Goal: Information Seeking & Learning: Check status

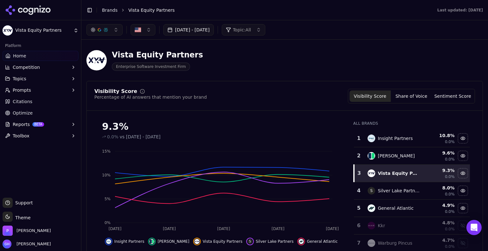
click at [210, 30] on button "[DATE] - [DATE]" at bounding box center [188, 29] width 50 height 11
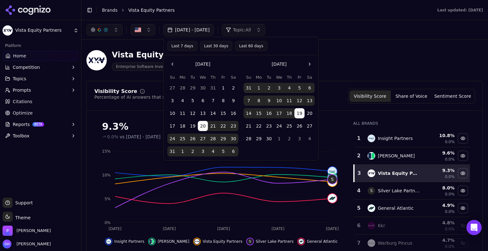
click at [307, 63] on button "Go to the Next Month" at bounding box center [310, 64] width 10 height 10
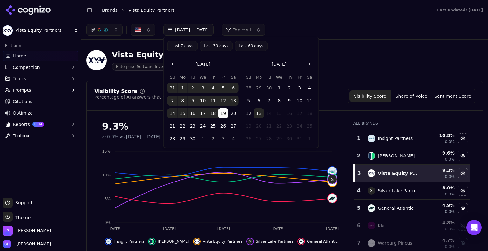
click at [285, 101] on button "9" at bounding box center [289, 101] width 10 height 10
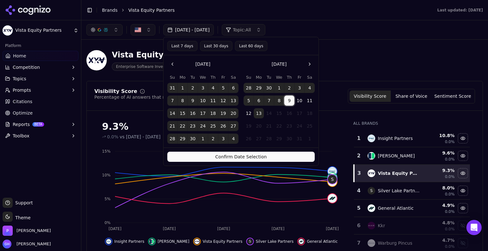
click at [256, 114] on button "13" at bounding box center [259, 113] width 10 height 10
click at [286, 100] on button "9" at bounding box center [289, 101] width 10 height 10
click at [288, 100] on button "9" at bounding box center [289, 101] width 10 height 10
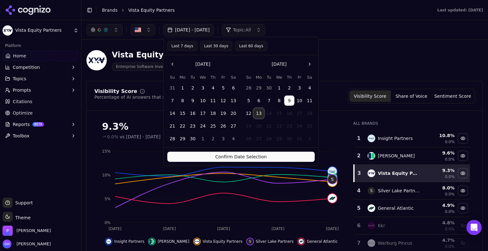
click at [258, 115] on button "13" at bounding box center [259, 113] width 10 height 10
click at [266, 157] on button "Confirm Date Selection" at bounding box center [240, 157] width 147 height 10
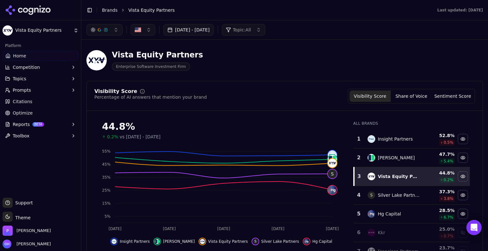
scroll to position [64, 0]
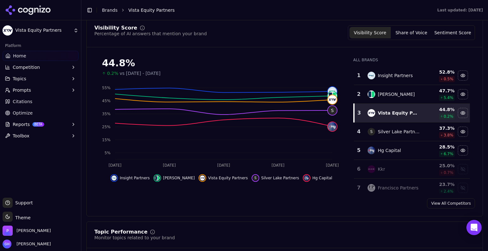
drag, startPoint x: 242, startPoint y: 183, endPoint x: 205, endPoint y: 209, distance: 44.5
click at [205, 209] on div "Visibility Score Percentage of AI answers that mention your brand Visibility Sc…" at bounding box center [284, 116] width 396 height 199
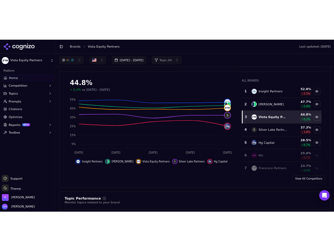
scroll to position [0, 0]
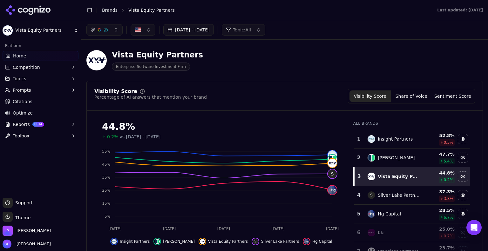
click at [394, 29] on div "[DATE] - [DATE] Topic: All" at bounding box center [284, 29] width 396 height 11
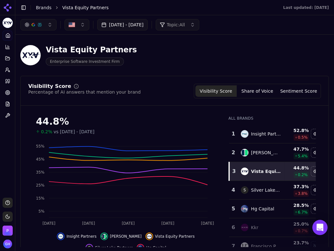
click at [205, 117] on div "44.8%" at bounding box center [126, 121] width 180 height 11
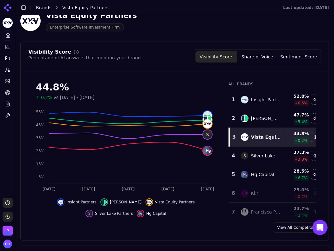
scroll to position [37, 0]
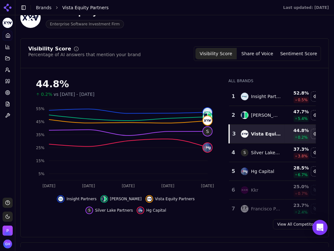
click at [265, 56] on button "Share of Voice" at bounding box center [257, 53] width 41 height 11
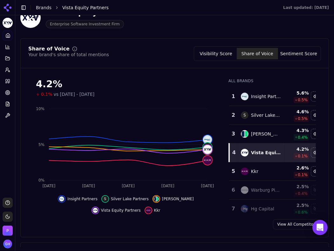
click at [290, 51] on button "Sentiment Score" at bounding box center [298, 53] width 41 height 11
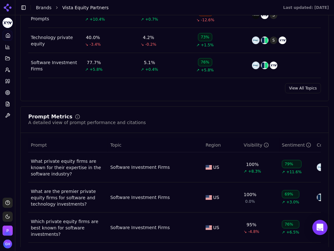
scroll to position [387, 0]
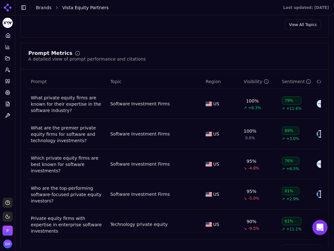
click at [291, 245] on link "View All Prompts" at bounding box center [301, 250] width 40 height 10
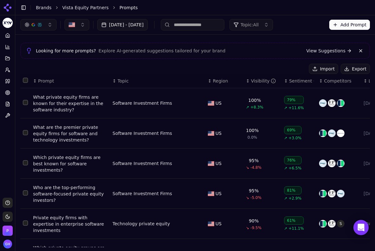
scroll to position [13, 0]
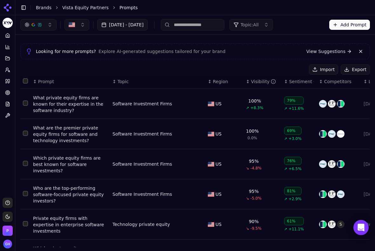
click at [348, 65] on button "Export" at bounding box center [354, 69] width 29 height 10
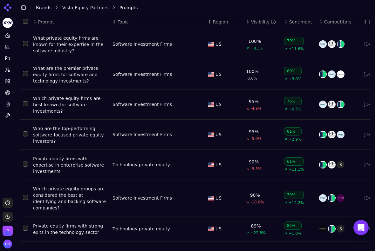
scroll to position [73, 0]
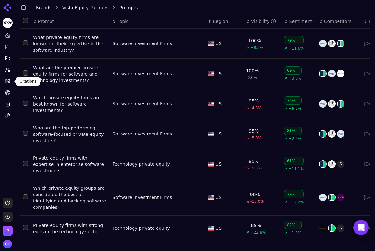
click at [10, 84] on link "Citations" at bounding box center [8, 81] width 10 height 10
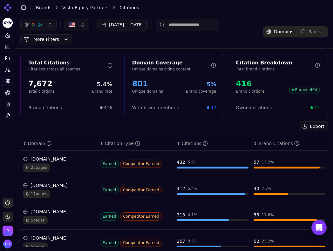
click at [112, 131] on div "Export" at bounding box center [173, 126] width 307 height 10
click at [261, 125] on div "Export" at bounding box center [173, 126] width 307 height 10
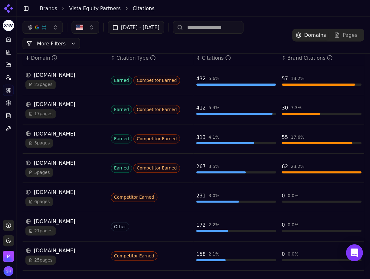
scroll to position [62, 0]
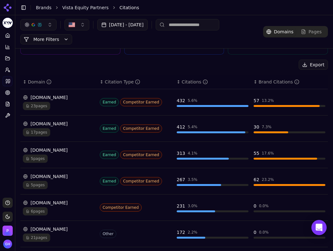
click at [308, 57] on div "Total Citations Citations across all sources 7,672 Total citations 5.4% Brand r…" at bounding box center [174, 180] width 318 height 386
click at [308, 70] on div "Export ↕ Domain ↕ Citation Type ↕ Citations ↕ Brand Citations [DOMAIN_NAME] 23 …" at bounding box center [173, 214] width 307 height 308
click at [308, 66] on button "Export" at bounding box center [313, 65] width 29 height 10
click at [261, 65] on div "Export" at bounding box center [173, 65] width 307 height 10
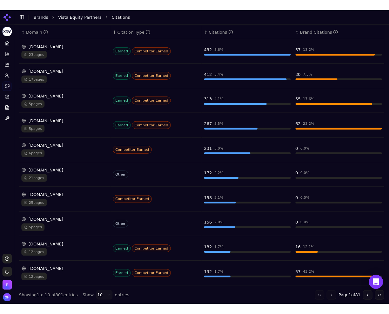
scroll to position [106, 0]
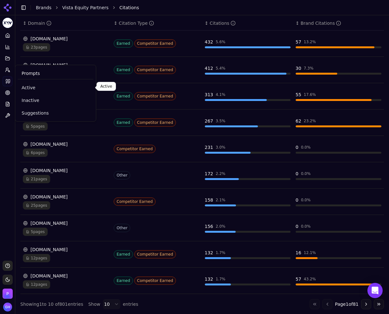
click at [28, 86] on span "Active" at bounding box center [56, 87] width 68 height 6
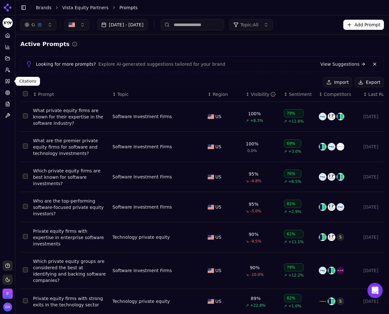
click at [7, 82] on icon at bounding box center [7, 81] width 5 height 5
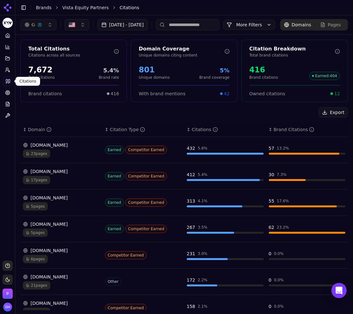
click at [252, 132] on div "Export ↕ Domain ↕ Citation Type ↕ Citations ↕ Brand Citations [DOMAIN_NAME] 23 …" at bounding box center [183, 261] width 327 height 308
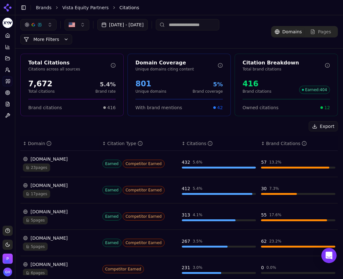
click at [238, 128] on div "Export" at bounding box center [178, 126] width 317 height 10
click at [3, 149] on div "Platform Home Competition Topics Prompts Citations Optimize Reports Toolbox" at bounding box center [7, 125] width 15 height 195
click at [6, 37] on icon at bounding box center [8, 35] width 4 height 4
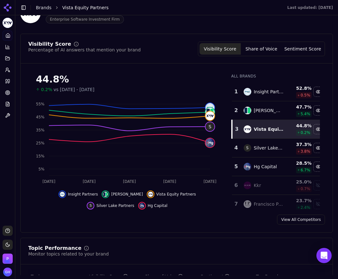
scroll to position [71, 0]
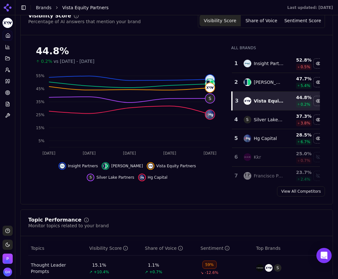
drag, startPoint x: 255, startPoint y: 20, endPoint x: 249, endPoint y: 24, distance: 7.2
click at [255, 20] on button "Share of Voice" at bounding box center [261, 20] width 41 height 11
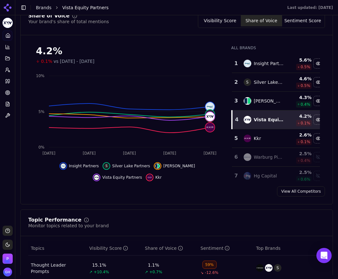
click at [297, 21] on button "Sentiment Score" at bounding box center [302, 20] width 41 height 11
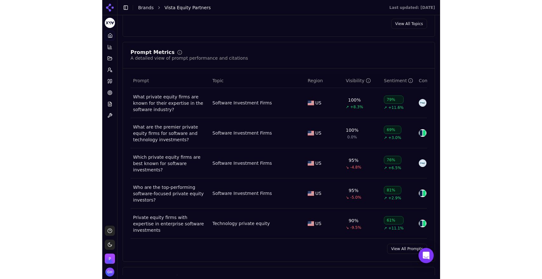
scroll to position [388, 0]
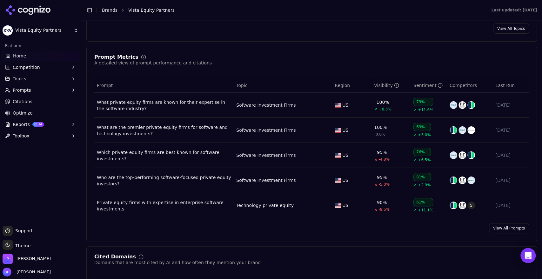
click at [347, 56] on div "Prompt Metrics A detailed view of prompt performance and citations" at bounding box center [311, 60] width 435 height 11
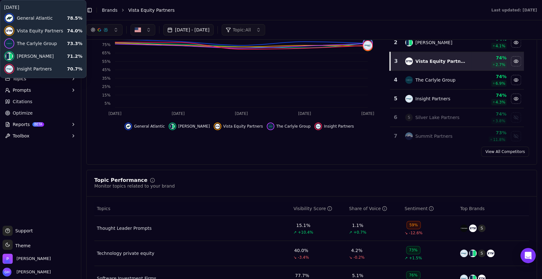
scroll to position [0, 0]
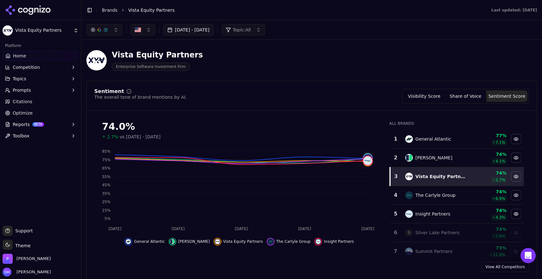
click at [40, 65] on button "Competition" at bounding box center [41, 67] width 76 height 10
click at [26, 79] on span "Metrics" at bounding box center [40, 77] width 55 height 6
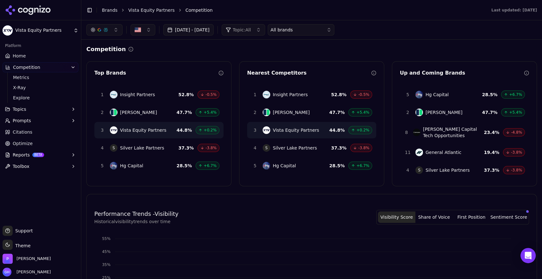
click at [27, 95] on html "Vista Equity Partners Platform Home Competition Metrics X-Ray Explore Topics Pr…" at bounding box center [271, 139] width 542 height 279
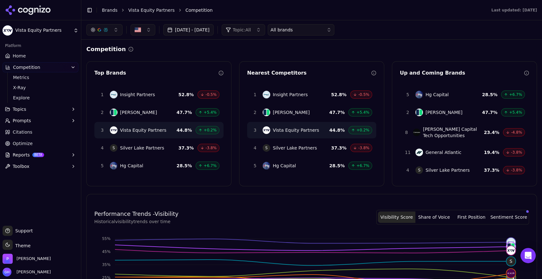
click at [47, 121] on button "Prompts" at bounding box center [41, 121] width 76 height 10
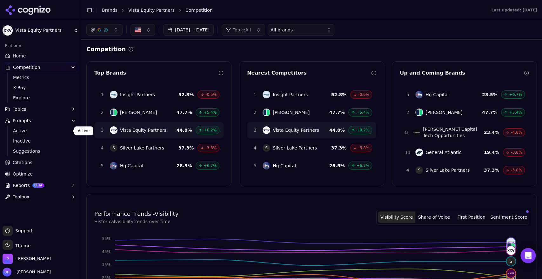
click at [34, 128] on span "Active" at bounding box center [40, 131] width 55 height 6
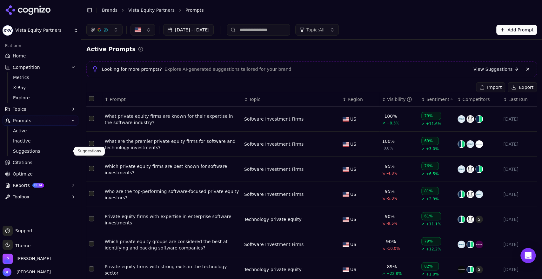
click at [19, 153] on span "Suggestions" at bounding box center [40, 151] width 55 height 6
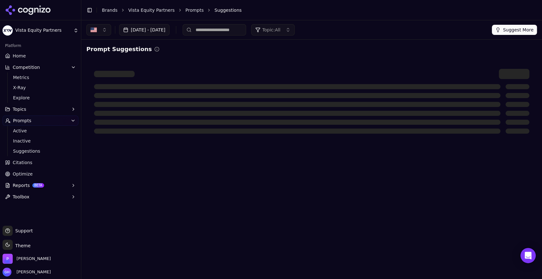
click at [18, 165] on span "Citations" at bounding box center [23, 162] width 20 height 6
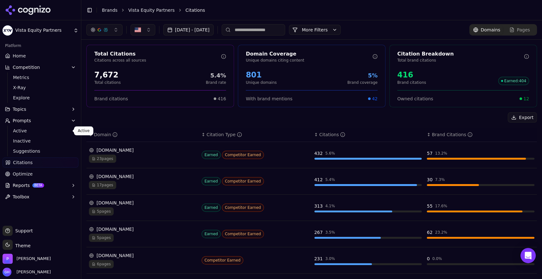
click at [52, 126] on ul "Active Inactive Suggestions" at bounding box center [40, 141] width 67 height 30
click at [52, 129] on span "Active" at bounding box center [40, 131] width 55 height 6
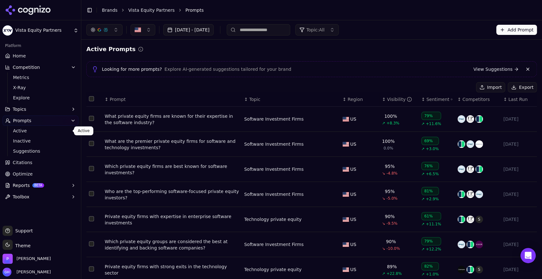
click at [51, 132] on span "Active" at bounding box center [40, 131] width 55 height 6
click at [33, 11] on icon at bounding box center [28, 10] width 46 height 10
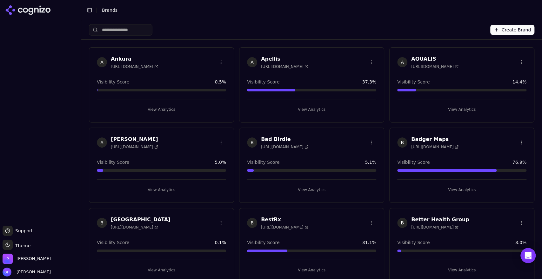
click at [148, 189] on button "View Analytics" at bounding box center [161, 190] width 129 height 10
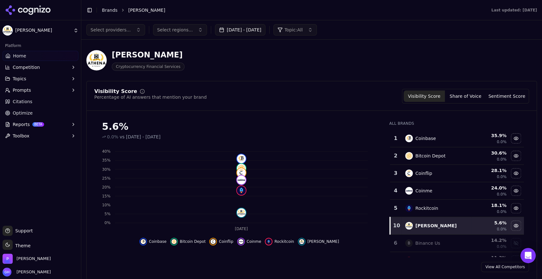
click at [324, 75] on div "Athena Bitcoin Cryptocurrency Financial Services" at bounding box center [311, 60] width 451 height 31
click at [467, 95] on button "Share of Voice" at bounding box center [465, 96] width 41 height 11
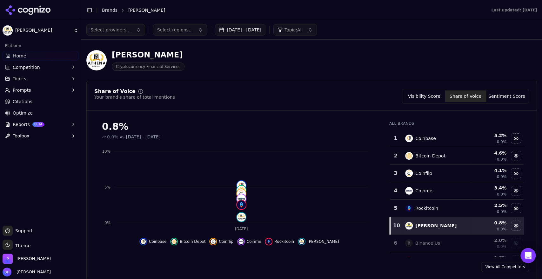
click at [415, 97] on button "Visibility Score" at bounding box center [424, 96] width 41 height 11
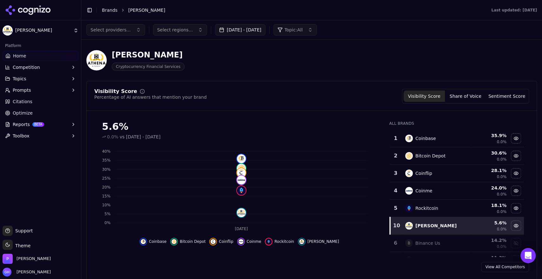
click at [393, 82] on div "Visibility Score Percentage of AI answers that mention your brand Visibility Sc…" at bounding box center [311, 180] width 451 height 199
click at [379, 116] on div "5.6% 0.0% vs [DATE] - [DATE]" at bounding box center [239, 128] width 290 height 24
click at [234, 87] on div "Visibility Score Percentage of AI answers that mention your brand Visibility Sc…" at bounding box center [311, 180] width 451 height 199
click at [212, 85] on div "Visibility Score Percentage of AI answers that mention your brand Visibility Sc…" at bounding box center [311, 180] width 451 height 199
click at [202, 54] on div "Athena Bitcoin Cryptocurrency Financial Services" at bounding box center [228, 60] width 285 height 21
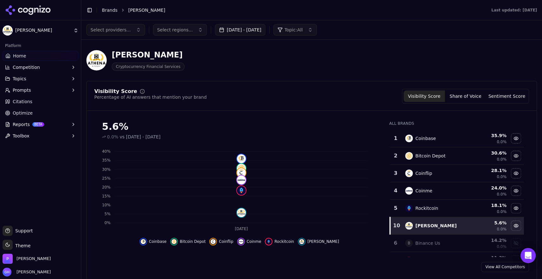
click at [225, 35] on button "[DATE] - [DATE]" at bounding box center [240, 29] width 50 height 11
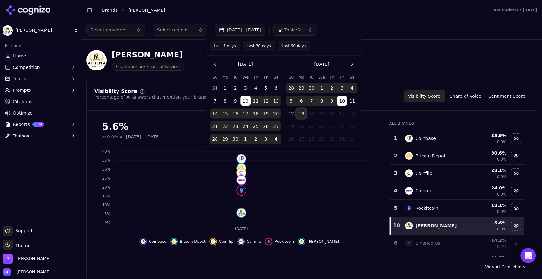
click at [300, 118] on button "13" at bounding box center [301, 114] width 10 height 10
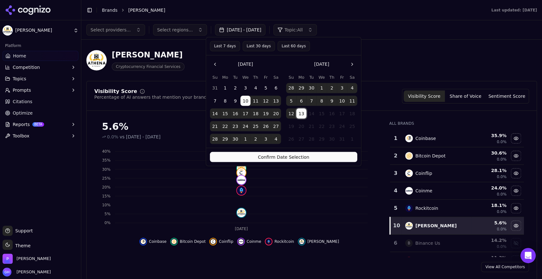
click at [297, 162] on button "Confirm Date Selection" at bounding box center [283, 157] width 147 height 10
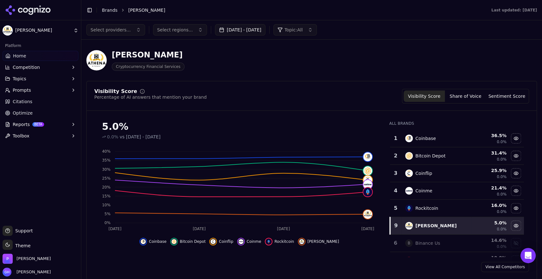
click at [479, 95] on button "Share of Voice" at bounding box center [465, 96] width 41 height 11
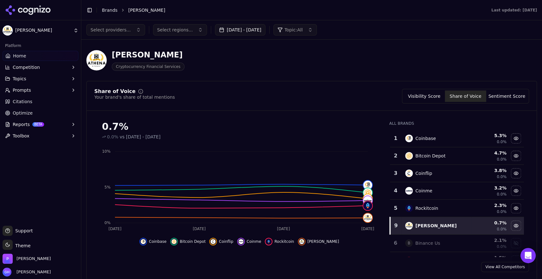
click at [426, 98] on button "Visibility Score" at bounding box center [424, 96] width 41 height 11
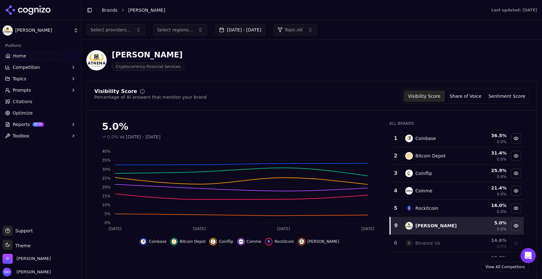
click at [487, 91] on button "Sentiment Score" at bounding box center [506, 96] width 41 height 11
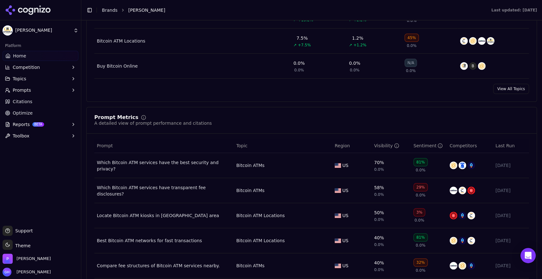
scroll to position [423, 0]
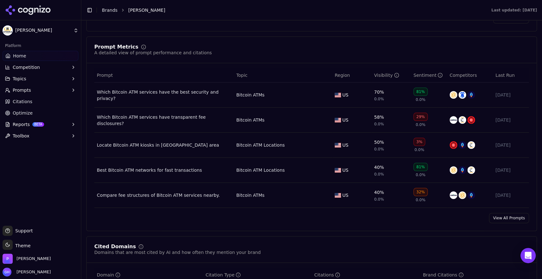
click at [487, 218] on link "View All Prompts" at bounding box center [509, 218] width 40 height 10
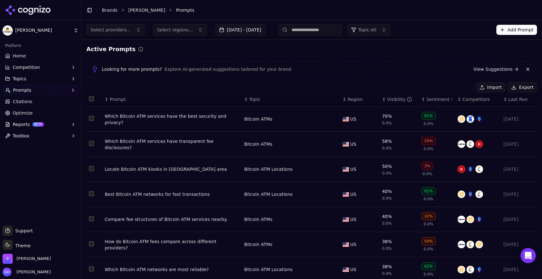
click at [24, 106] on link "Citations" at bounding box center [41, 102] width 76 height 10
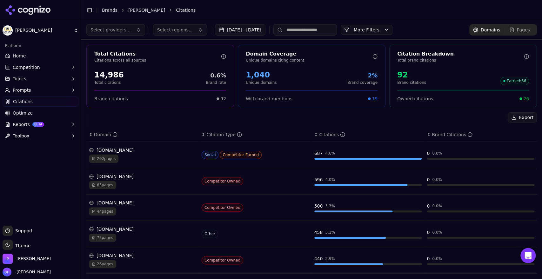
click at [33, 4] on div at bounding box center [40, 10] width 81 height 20
click at [33, 7] on icon at bounding box center [28, 10] width 46 height 10
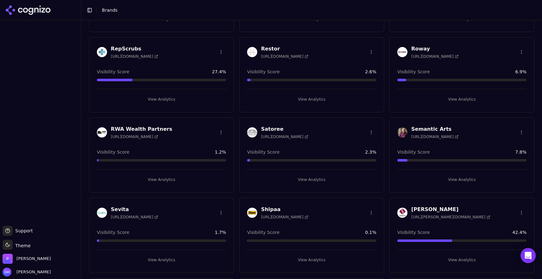
scroll to position [1285, 0]
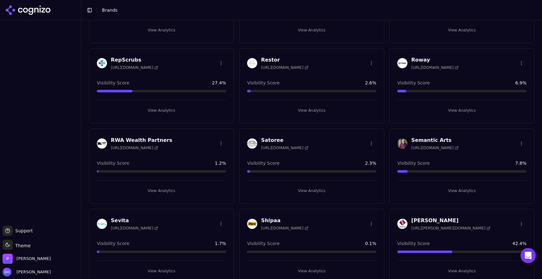
click at [133, 140] on h3 "RWA Wealth Partners" at bounding box center [141, 141] width 61 height 8
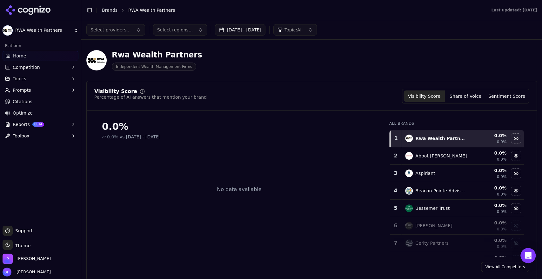
click at [259, 33] on button "[DATE] - [DATE]" at bounding box center [240, 29] width 50 height 11
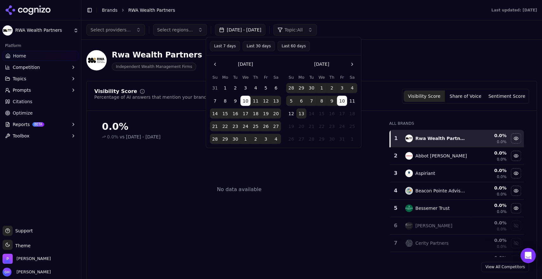
click at [307, 115] on td "14" at bounding box center [311, 114] width 10 height 10
click at [306, 114] on button "13" at bounding box center [301, 114] width 10 height 10
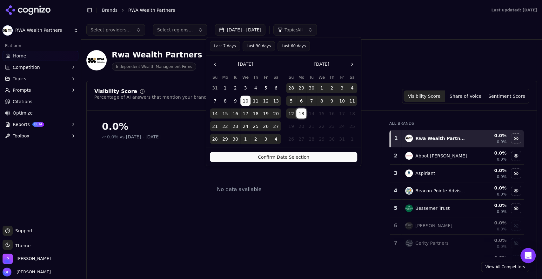
click at [292, 151] on div "Confirm Date Selection" at bounding box center [283, 157] width 155 height 18
click at [291, 156] on button "Confirm Date Selection" at bounding box center [283, 157] width 147 height 10
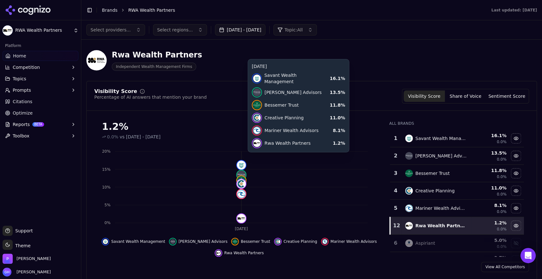
click at [293, 156] on icon "[DATE] 0% 5% 10% 15% 20%" at bounding box center [237, 189] width 286 height 89
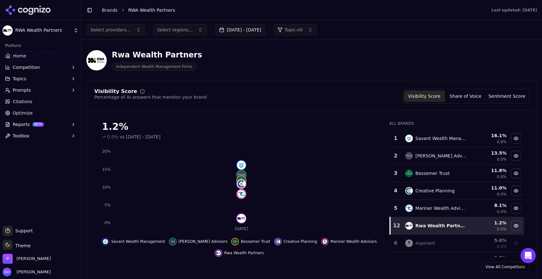
click at [20, 10] on icon at bounding box center [28, 10] width 46 height 10
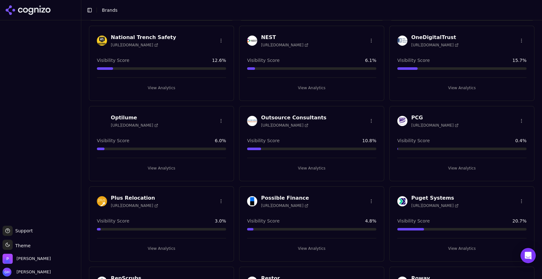
scroll to position [1023, 0]
